Goal: Task Accomplishment & Management: Complete application form

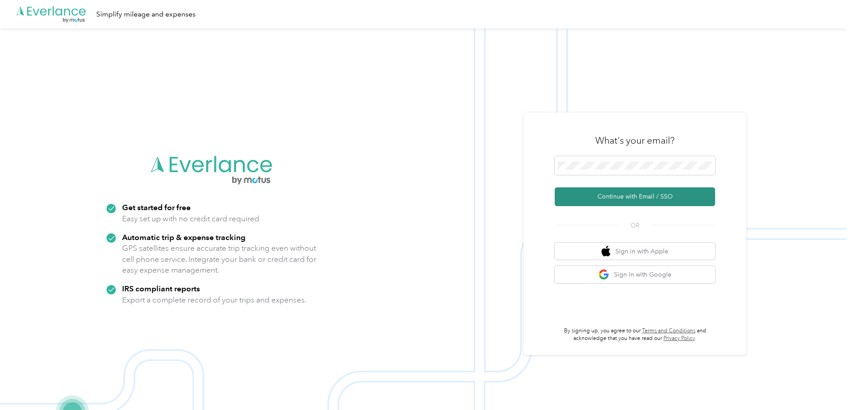
click at [590, 197] on button "Continue with Email / SSO" at bounding box center [635, 196] width 160 height 19
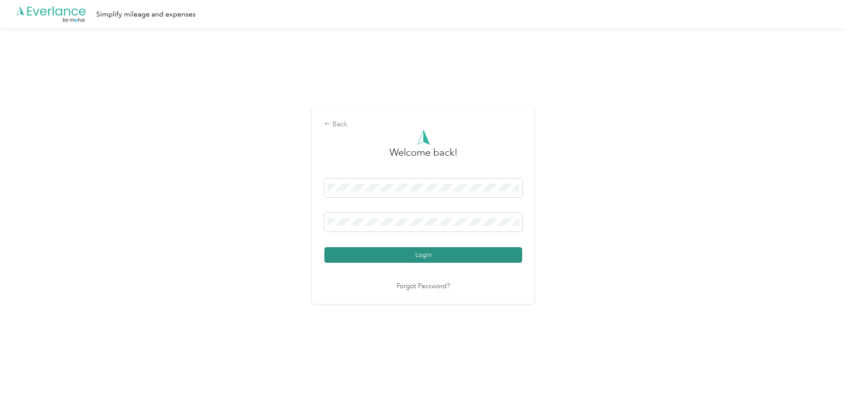
click at [385, 254] on button "Login" at bounding box center [423, 255] width 198 height 16
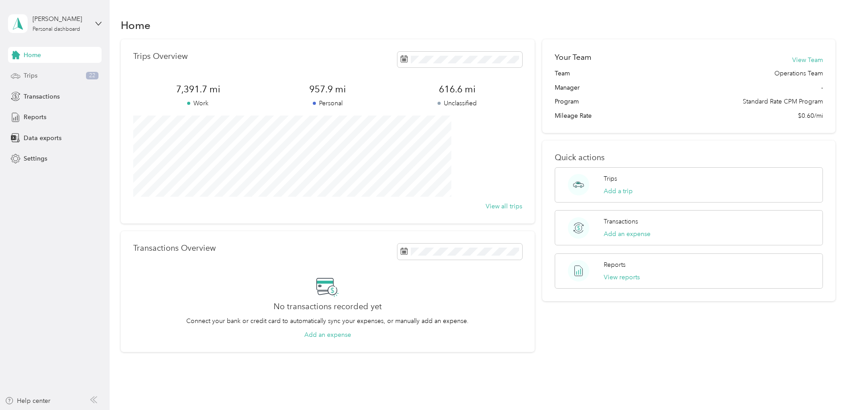
click at [22, 77] on div "Trips 22" at bounding box center [55, 76] width 94 height 16
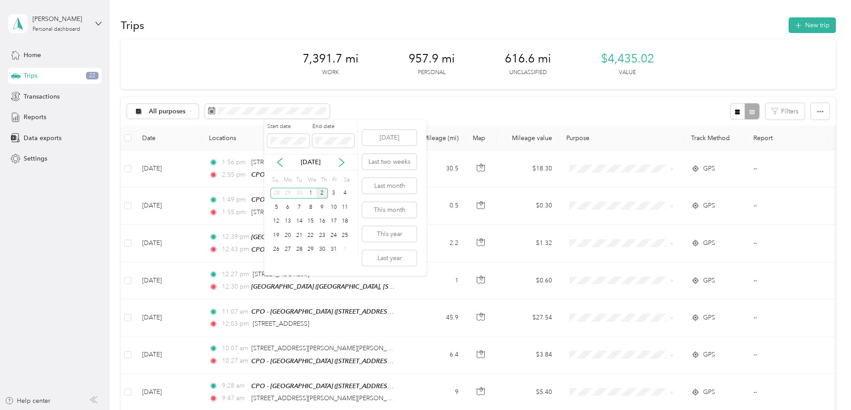
click at [285, 159] on div "[DATE]" at bounding box center [310, 161] width 93 height 9
click at [283, 160] on icon at bounding box center [279, 162] width 9 height 9
click at [285, 221] on div "15" at bounding box center [288, 221] width 12 height 11
click at [282, 165] on icon at bounding box center [279, 162] width 9 height 9
click at [340, 163] on icon at bounding box center [341, 162] width 9 height 9
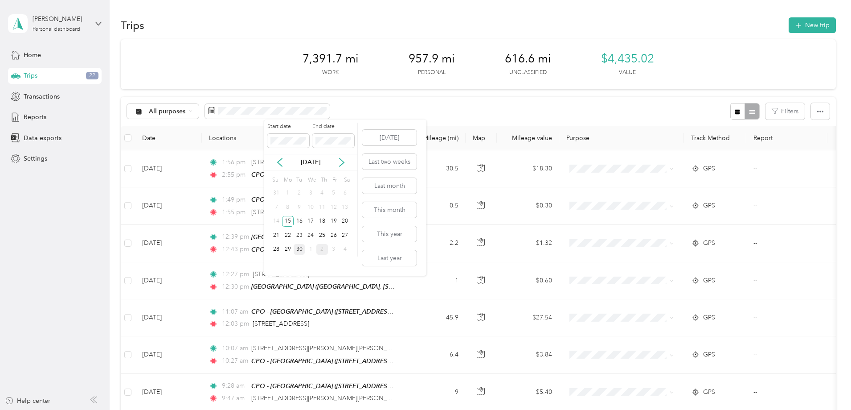
click at [299, 246] on div "30" at bounding box center [300, 249] width 12 height 11
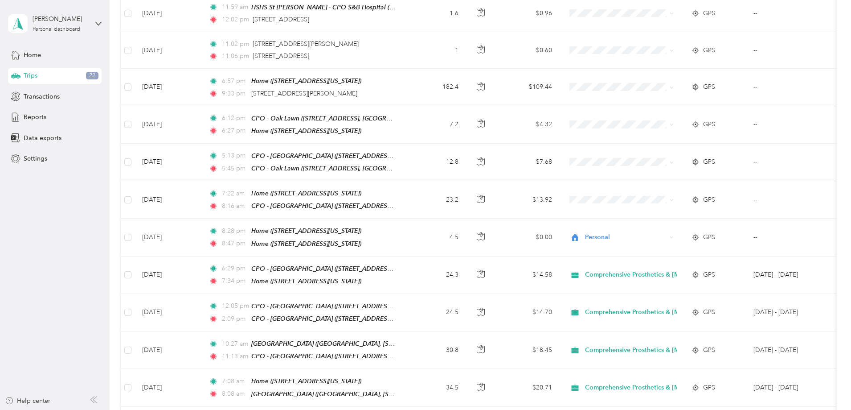
scroll to position [297, 0]
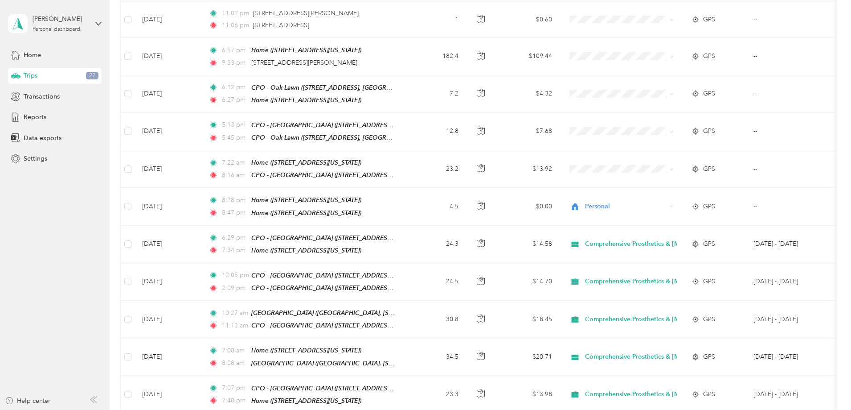
click at [148, 172] on div "294.6 mi Work 6.7 mi Personal 426.5 mi Unclassified $176.76 Value All purposes …" at bounding box center [478, 257] width 715 height 1031
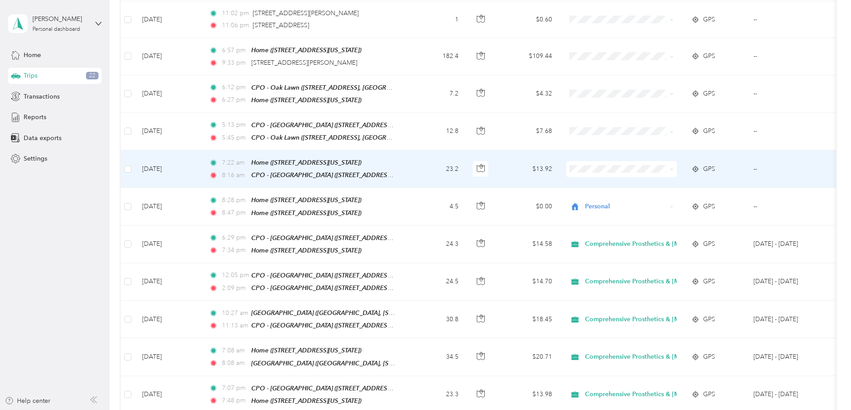
click at [669, 177] on span "Comprehensive Prosthetics & [MEDICAL_DATA]" at bounding box center [718, 181] width 140 height 9
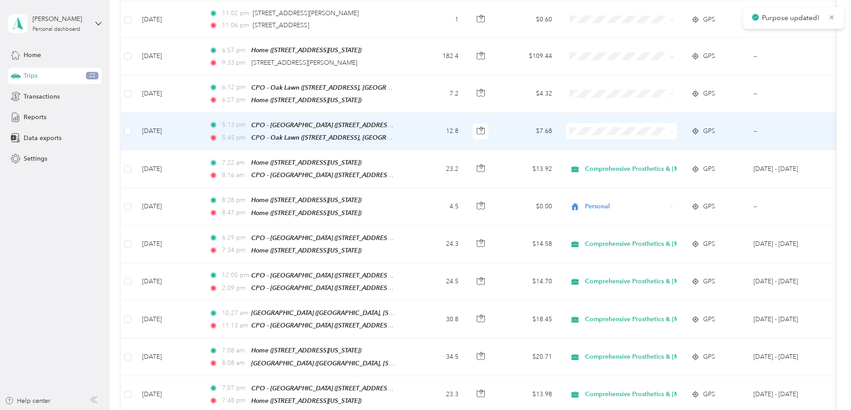
click at [662, 145] on li "Comprehensive Prosthetics & [MEDICAL_DATA]" at bounding box center [710, 142] width 168 height 16
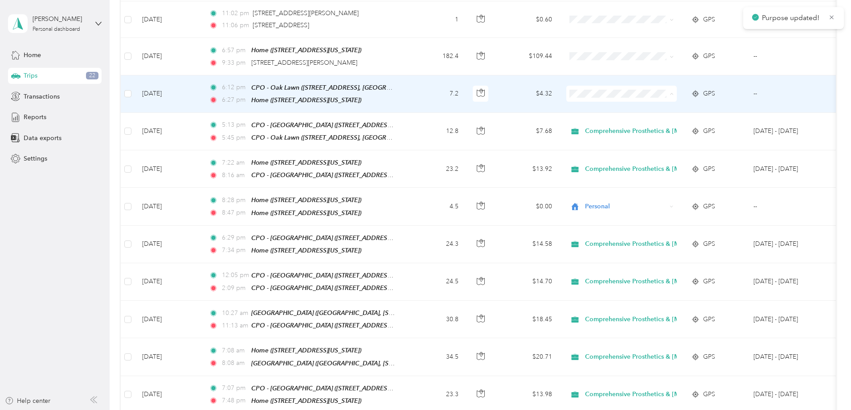
click at [663, 106] on span "Comprehensive Prosthetics & [MEDICAL_DATA]" at bounding box center [718, 107] width 140 height 9
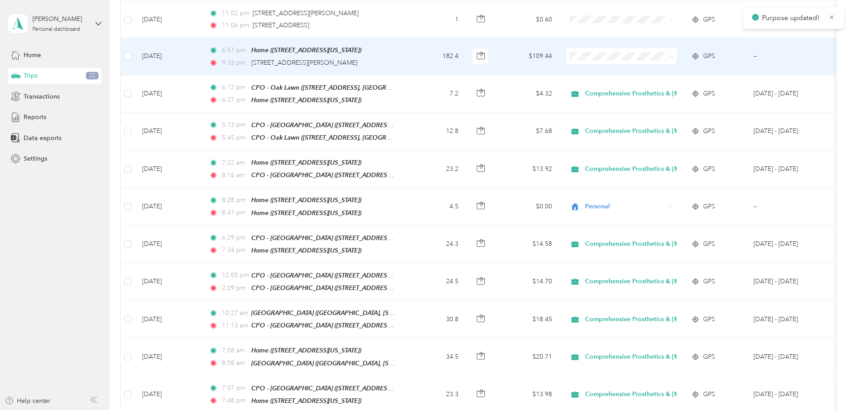
click at [665, 69] on span "Comprehensive Prosthetics & [MEDICAL_DATA]" at bounding box center [718, 70] width 140 height 9
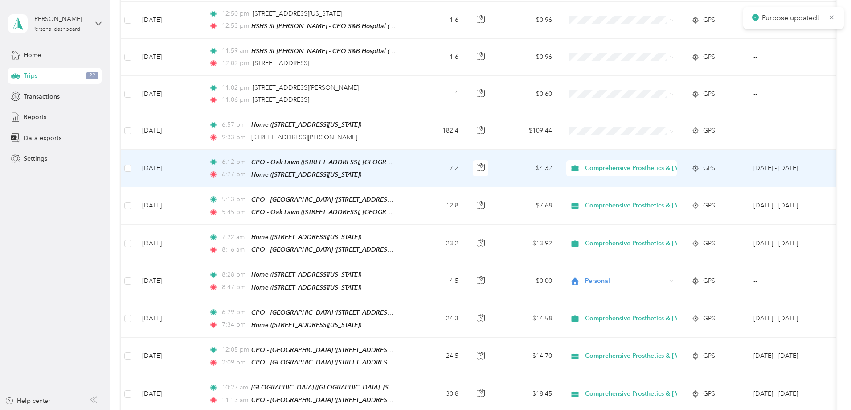
scroll to position [148, 0]
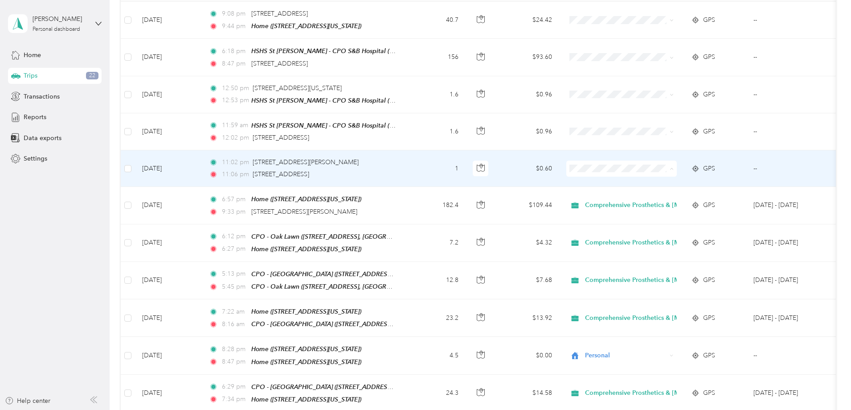
click at [671, 182] on span "Comprehensive Prosthetics & [MEDICAL_DATA]" at bounding box center [718, 183] width 140 height 9
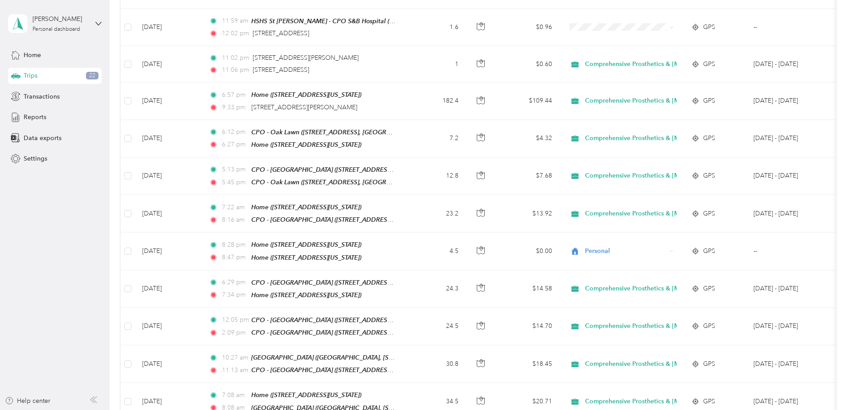
scroll to position [223, 0]
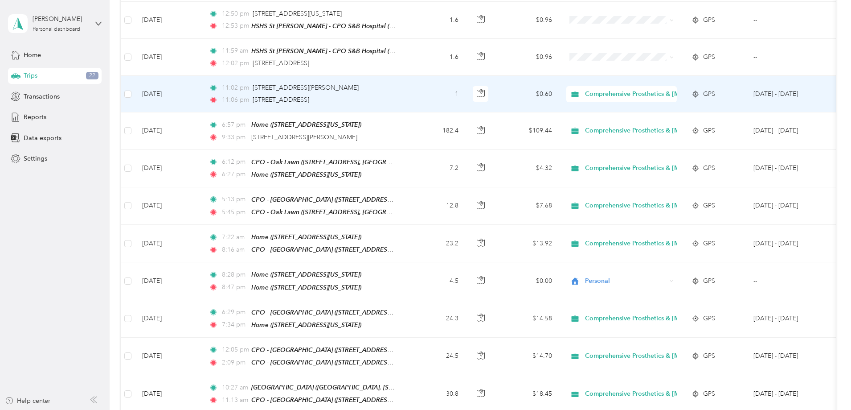
click at [666, 90] on span "Comprehensive Prosthetics & [MEDICAL_DATA]" at bounding box center [655, 94] width 140 height 10
click at [665, 126] on li "Personal" at bounding box center [715, 122] width 179 height 16
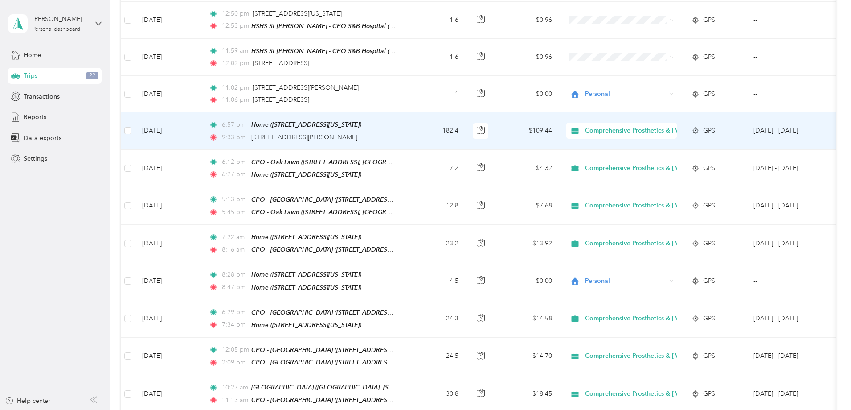
click at [466, 123] on td "182.4" at bounding box center [436, 130] width 59 height 37
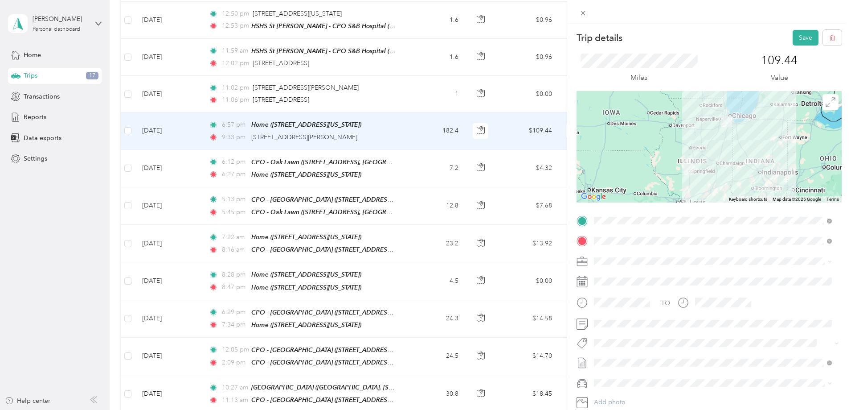
click at [144, 250] on div "Trip details Save This trip cannot be edited because it is either under review,…" at bounding box center [425, 205] width 851 height 410
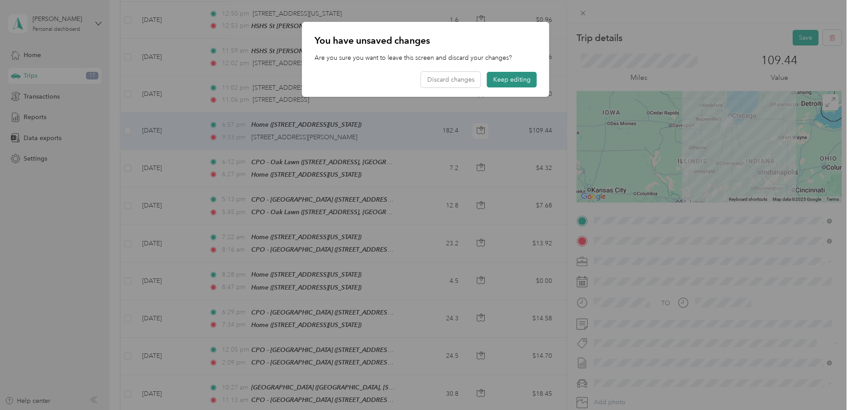
click at [519, 75] on button "Keep editing" at bounding box center [512, 80] width 50 height 16
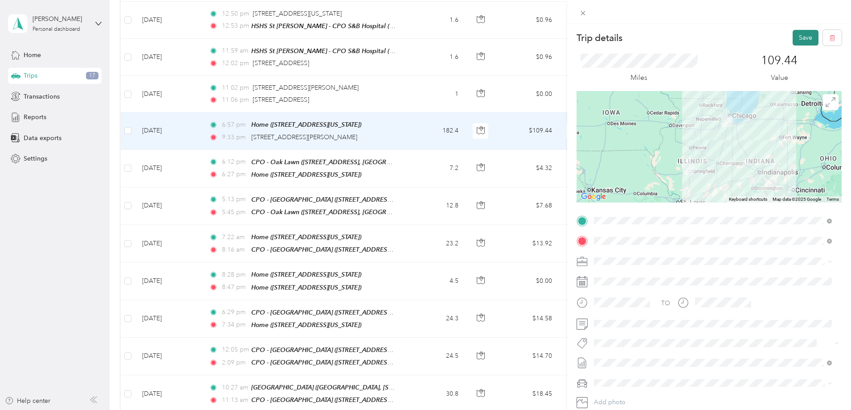
click at [793, 41] on button "Save" at bounding box center [806, 38] width 26 height 16
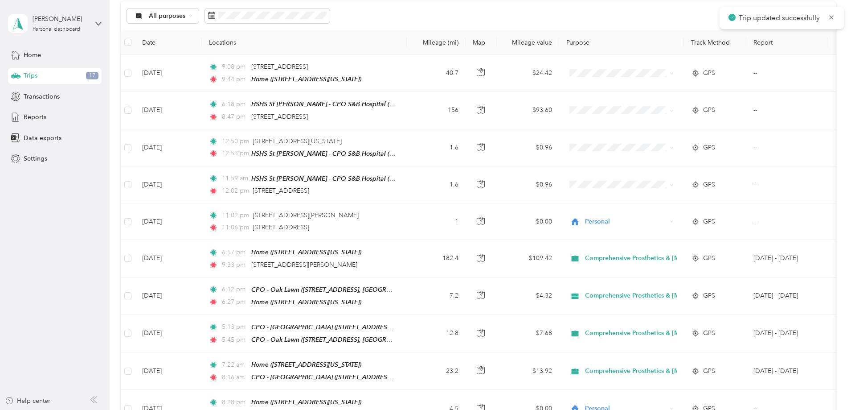
scroll to position [74, 0]
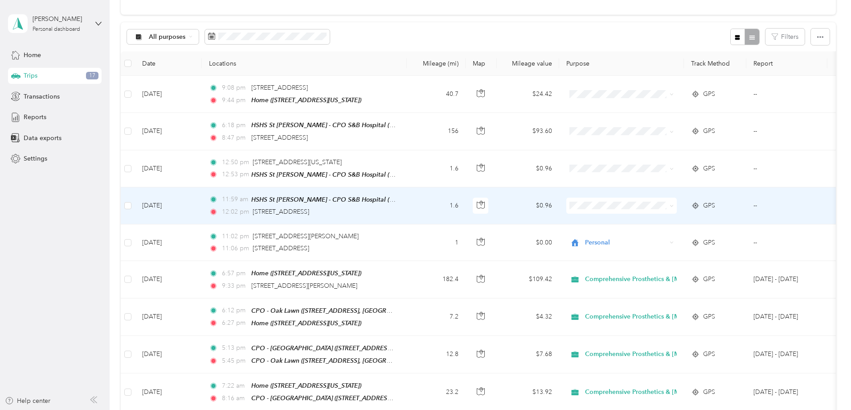
click at [657, 217] on span "Comprehensive Prosthetics & [MEDICAL_DATA]" at bounding box center [718, 217] width 140 height 9
click at [466, 203] on td "1.6" at bounding box center [436, 205] width 59 height 37
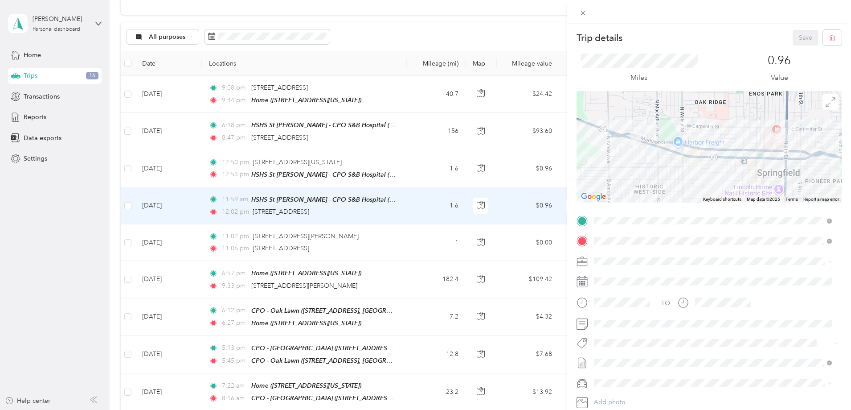
click at [153, 193] on div "Trip details Save This trip cannot be edited because it is either under review,…" at bounding box center [425, 205] width 851 height 410
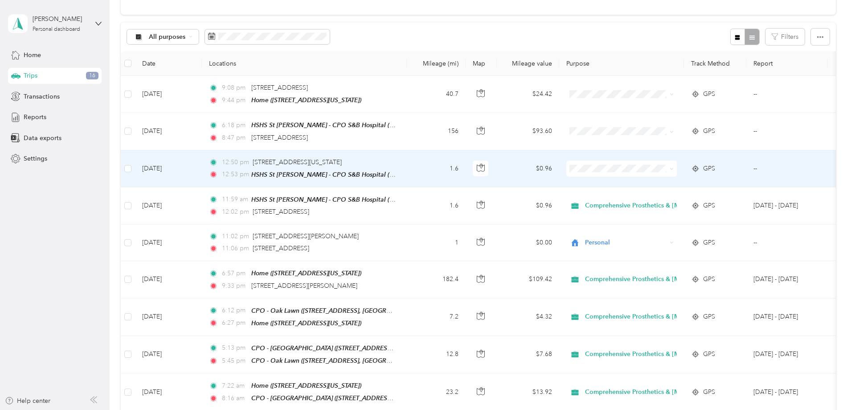
click at [693, 181] on span "Comprehensive Prosthetics & [MEDICAL_DATA]" at bounding box center [718, 180] width 140 height 9
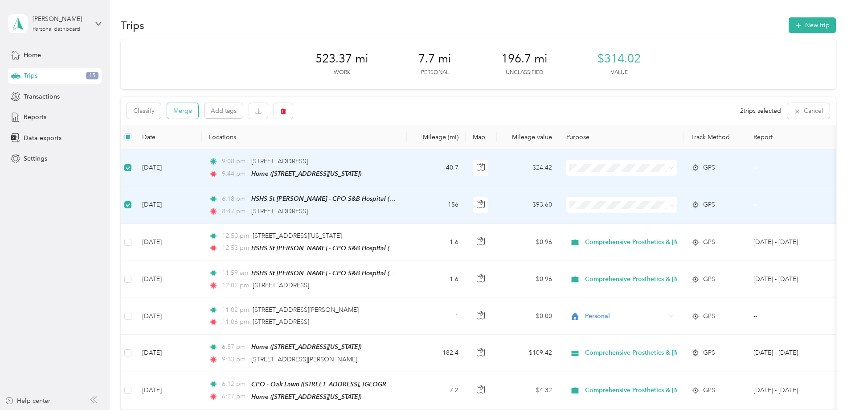
click at [198, 115] on button "Merge" at bounding box center [182, 111] width 31 height 16
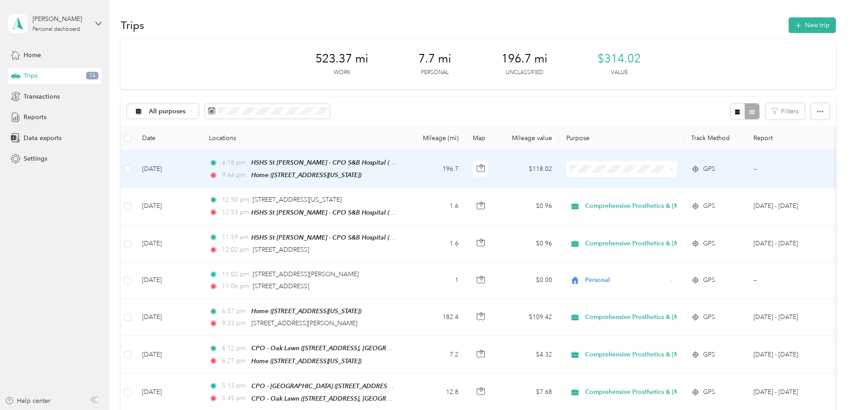
click at [688, 186] on span "Comprehensive Prosthetics & [MEDICAL_DATA]" at bounding box center [718, 185] width 140 height 9
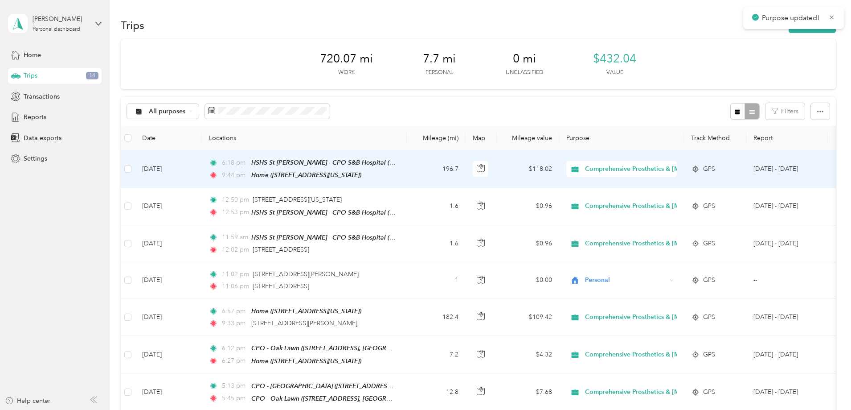
click at [466, 178] on td "196.7" at bounding box center [436, 168] width 59 height 37
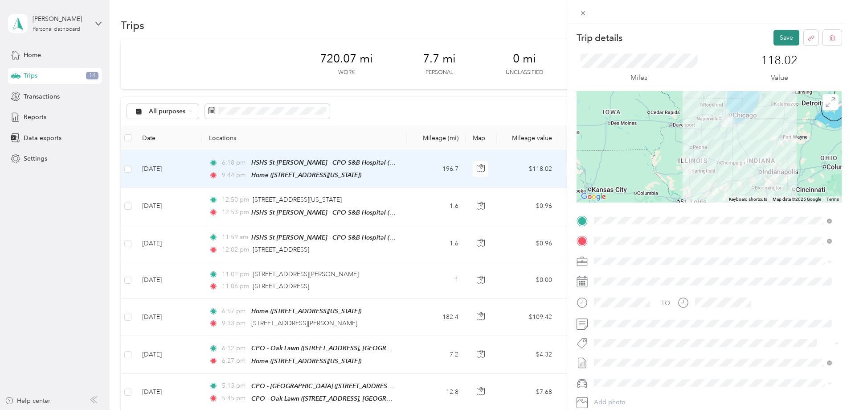
click at [774, 39] on button "Save" at bounding box center [787, 38] width 26 height 16
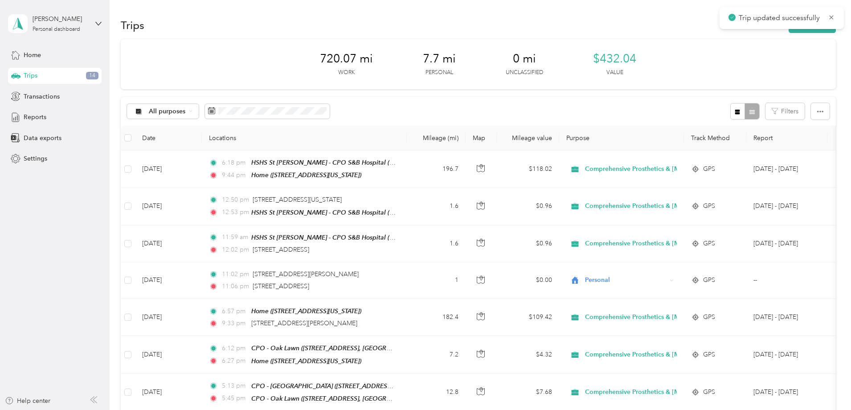
click at [766, 113] on button "Filters" at bounding box center [785, 111] width 39 height 16
click at [583, 114] on div "All purposes Filters" at bounding box center [478, 111] width 715 height 29
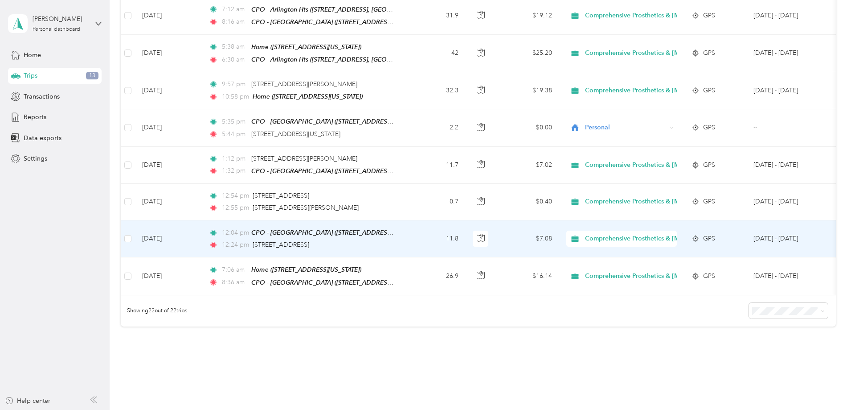
scroll to position [708, 0]
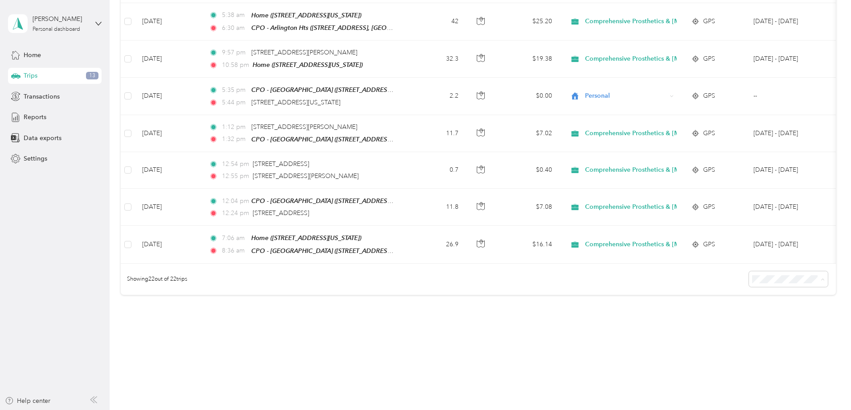
click at [714, 319] on span "100 per load" at bounding box center [712, 319] width 37 height 8
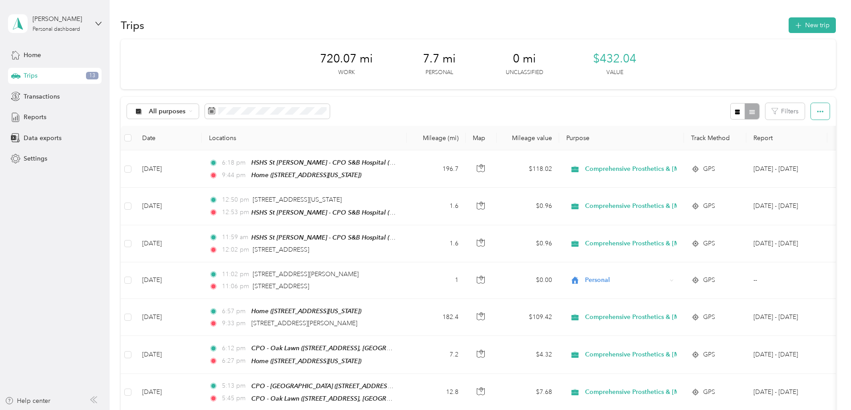
click at [817, 111] on icon "button" at bounding box center [820, 112] width 6 height 2
click at [743, 75] on div "720.07 mi Work 7.7 mi Personal 0 mi Unclassified $432.04 Value" at bounding box center [478, 64] width 715 height 50
click at [26, 117] on span "Reports" at bounding box center [35, 116] width 23 height 9
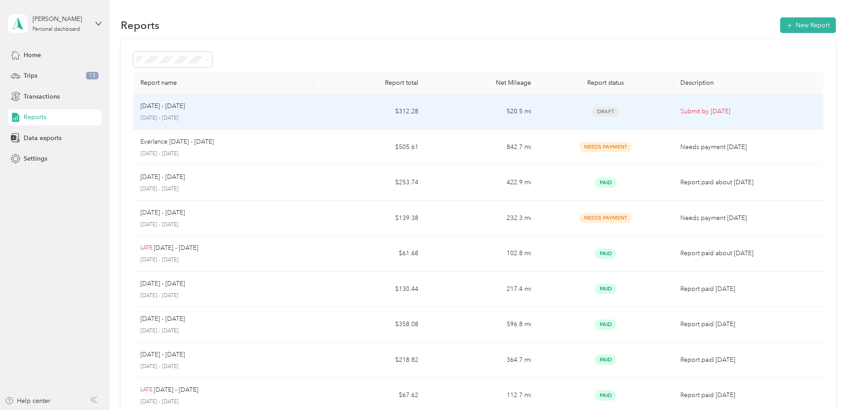
click at [306, 104] on div "[DATE] - [DATE]" at bounding box center [223, 106] width 166 height 10
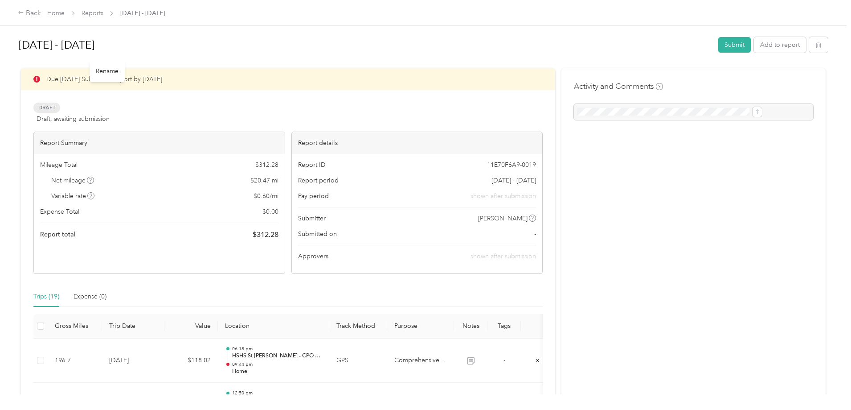
drag, startPoint x: 91, startPoint y: 47, endPoint x: 186, endPoint y: 47, distance: 94.9
click at [186, 47] on h1 "[DATE] - [DATE]" at bounding box center [366, 44] width 694 height 21
click at [582, 115] on div at bounding box center [693, 112] width 239 height 16
click at [579, 110] on div at bounding box center [693, 112] width 239 height 16
click at [575, 110] on div at bounding box center [693, 112] width 239 height 16
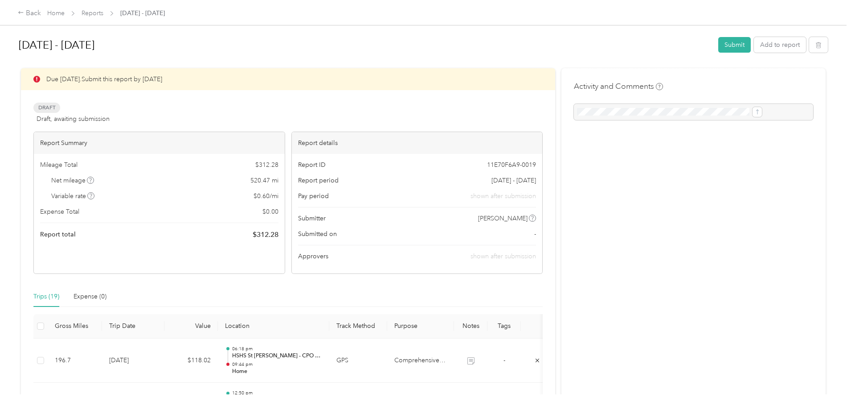
click at [603, 113] on div at bounding box center [693, 112] width 239 height 16
click at [727, 111] on div at bounding box center [693, 112] width 239 height 16
click at [731, 111] on div at bounding box center [693, 112] width 239 height 16
drag, startPoint x: 648, startPoint y: 131, endPoint x: 643, endPoint y: 151, distance: 19.9
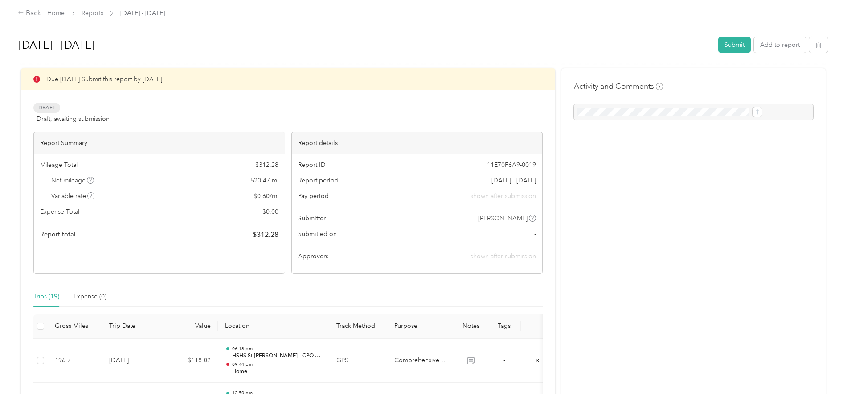
drag, startPoint x: 529, startPoint y: 128, endPoint x: 553, endPoint y: 101, distance: 36.3
click at [574, 82] on h4 "Activity and Comments" at bounding box center [618, 86] width 89 height 11
drag, startPoint x: 581, startPoint y: 86, endPoint x: 567, endPoint y: 172, distance: 87.6
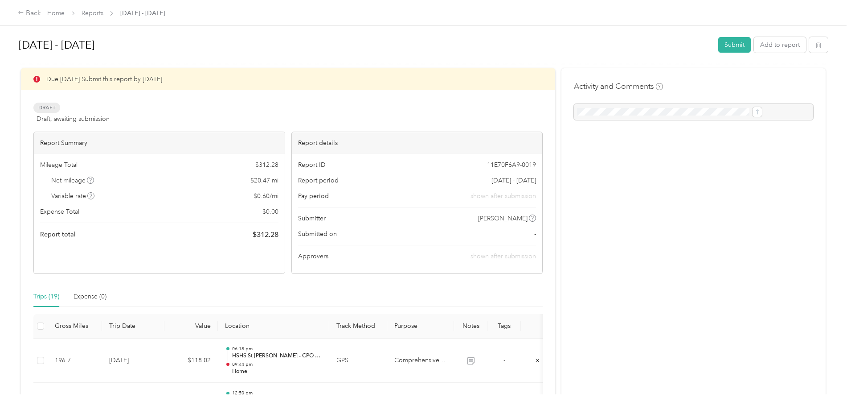
click at [581, 87] on h4 "Activity and Comments" at bounding box center [618, 86] width 89 height 11
click at [718, 43] on button "Submit" at bounding box center [734, 45] width 33 height 16
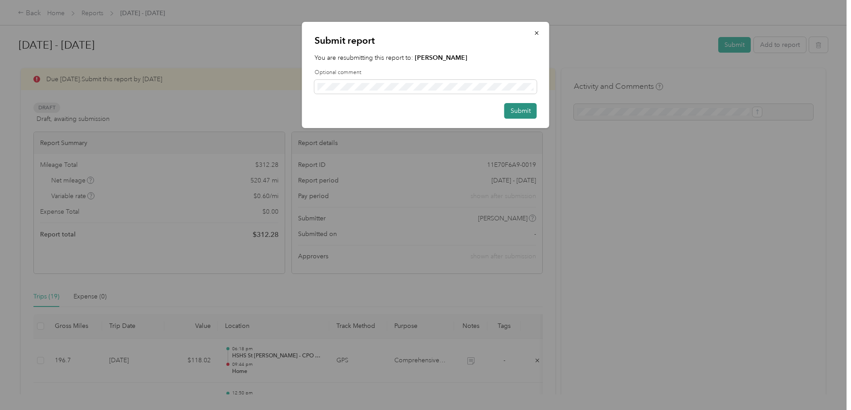
click at [514, 108] on button "Submit" at bounding box center [521, 111] width 33 height 16
click at [514, 108] on button "Submit" at bounding box center [516, 111] width 42 height 16
click at [284, 409] on div "Submit report You are resubmitting this report to: [PERSON_NAME] Optional comme…" at bounding box center [423, 410] width 847 height 0
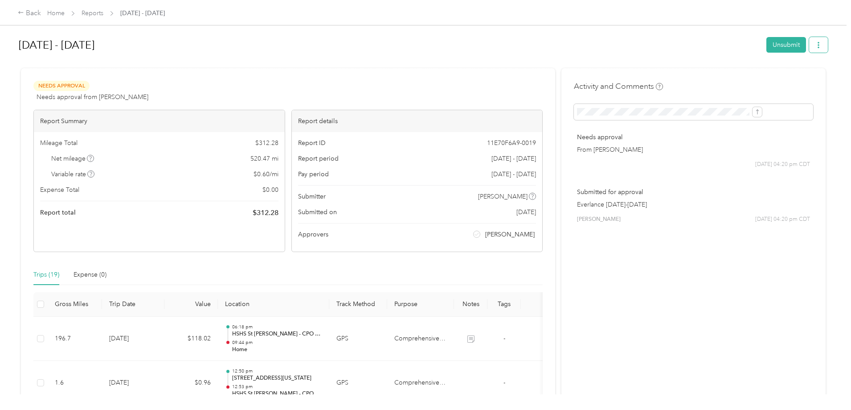
click at [809, 45] on button "button" at bounding box center [818, 45] width 19 height 16
click at [735, 77] on span "Download" at bounding box center [720, 77] width 29 height 9
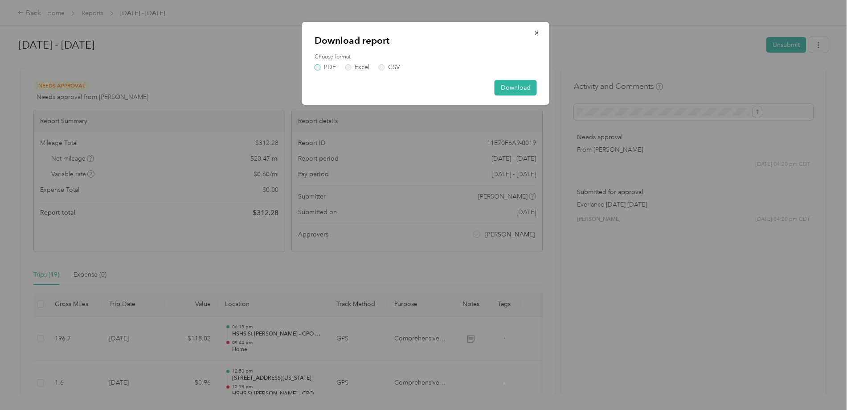
click at [317, 68] on label "PDF" at bounding box center [325, 67] width 21 height 6
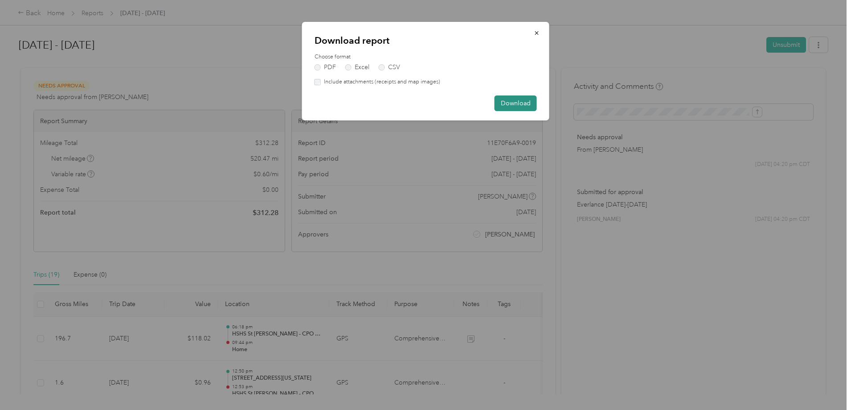
click at [513, 102] on button "Download" at bounding box center [516, 103] width 42 height 16
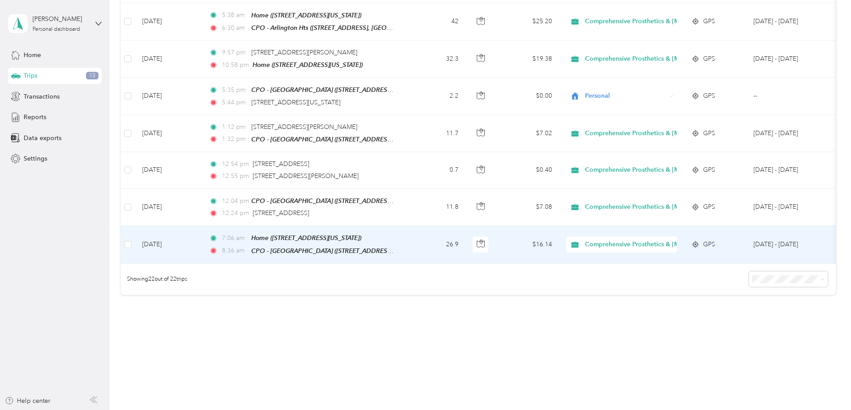
scroll to position [0, 144]
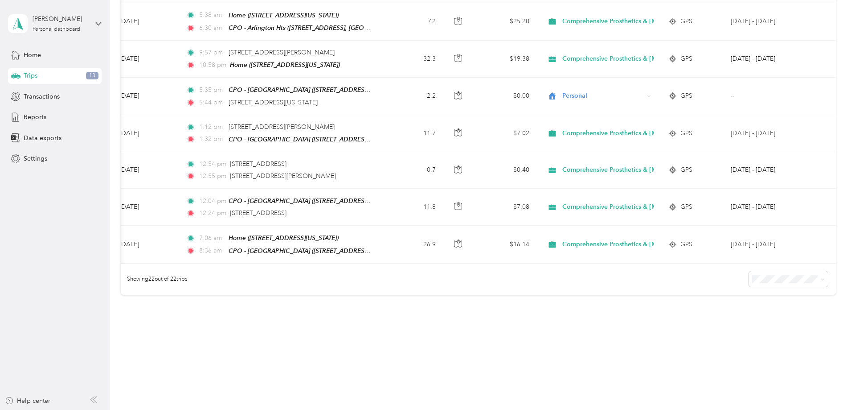
drag, startPoint x: 199, startPoint y: 167, endPoint x: 843, endPoint y: 226, distance: 646.7
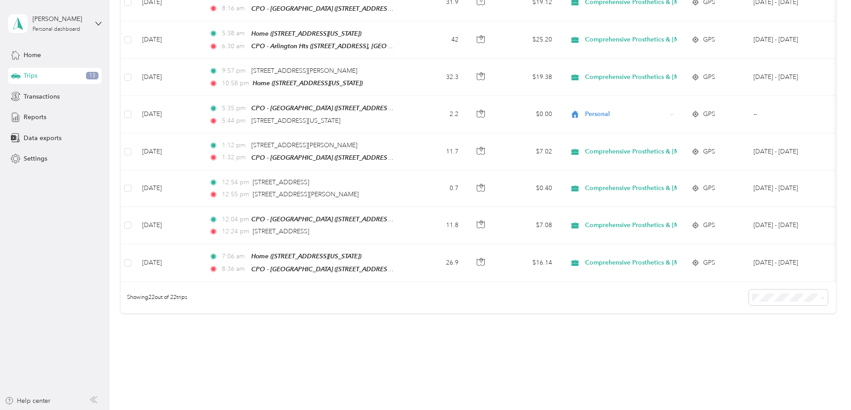
scroll to position [708, 0]
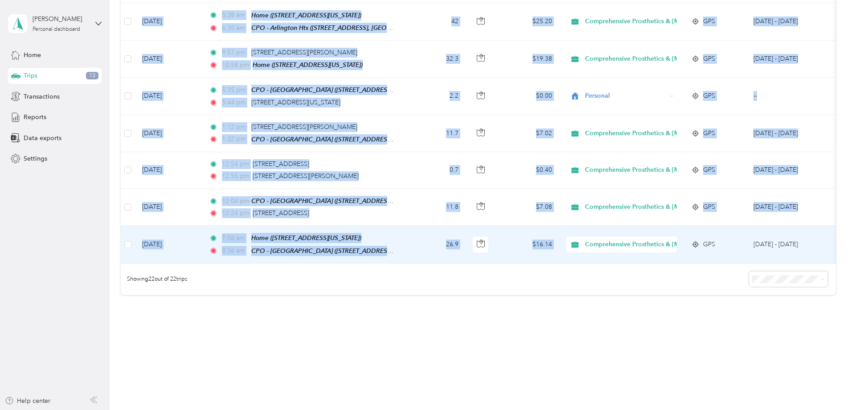
drag, startPoint x: 197, startPoint y: 167, endPoint x: 762, endPoint y: 229, distance: 567.7
copy tbody "Sep 30, 2025 6:18 pm HSHS St John - CPO S&B Hospital (800 East Carpenter 3rd Fl…"
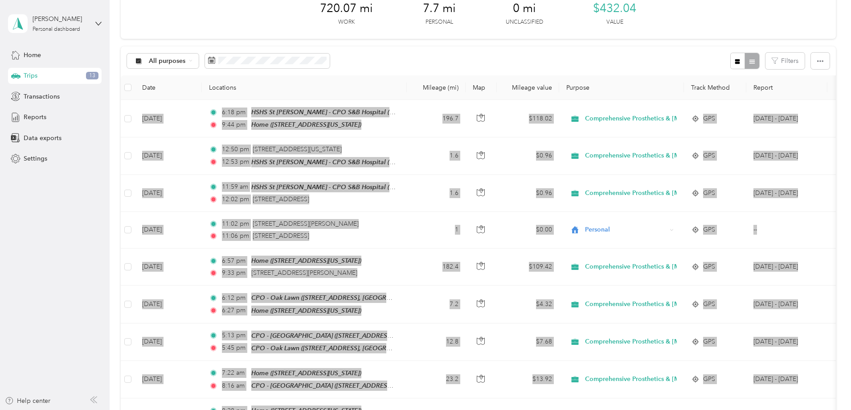
scroll to position [0, 0]
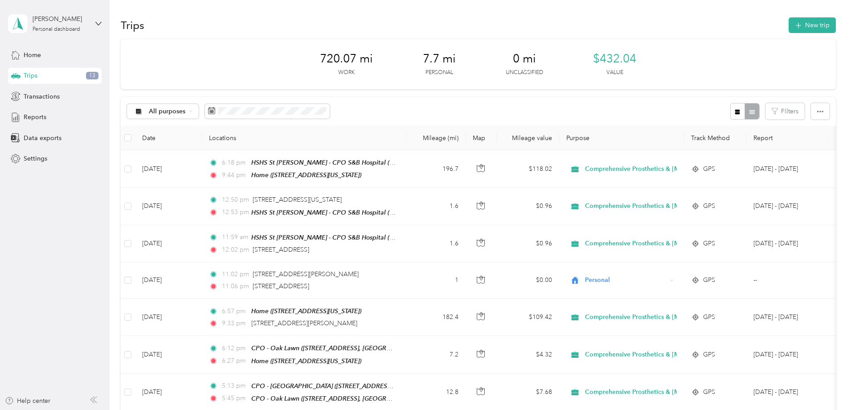
drag, startPoint x: 135, startPoint y: 99, endPoint x: 90, endPoint y: 109, distance: 46.1
click at [35, 115] on span "Reports" at bounding box center [35, 116] width 23 height 9
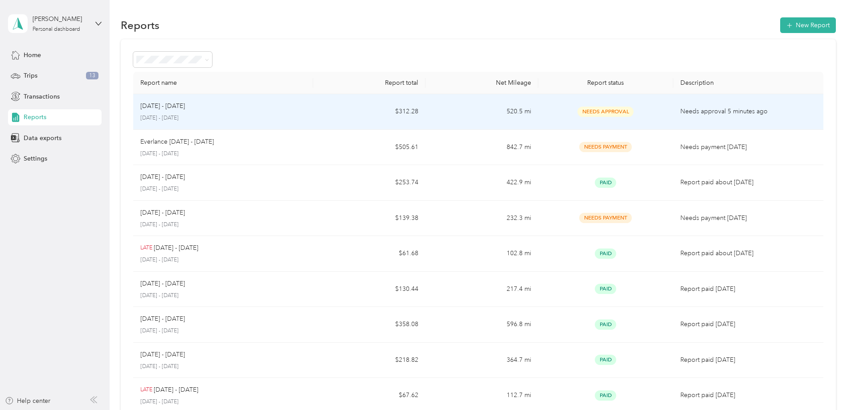
click at [358, 118] on td "$312.28" at bounding box center [369, 112] width 112 height 36
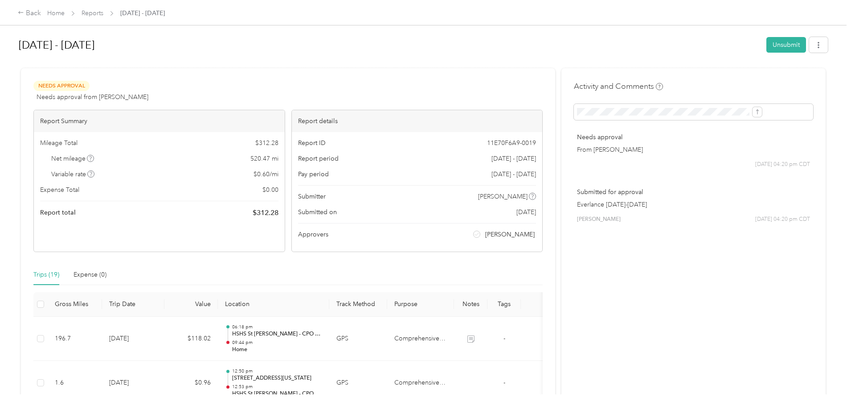
drag, startPoint x: 550, startPoint y: 205, endPoint x: 627, endPoint y: 205, distance: 76.2
click at [627, 205] on div "Submitted for approval Everlance Sep 16-30 2025 Rob Kroll 10/02 at 04:20 pm CDT" at bounding box center [693, 205] width 239 height 49
copy p "Everlance [DATE]-[DATE]"
